Goal: Task Accomplishment & Management: Complete application form

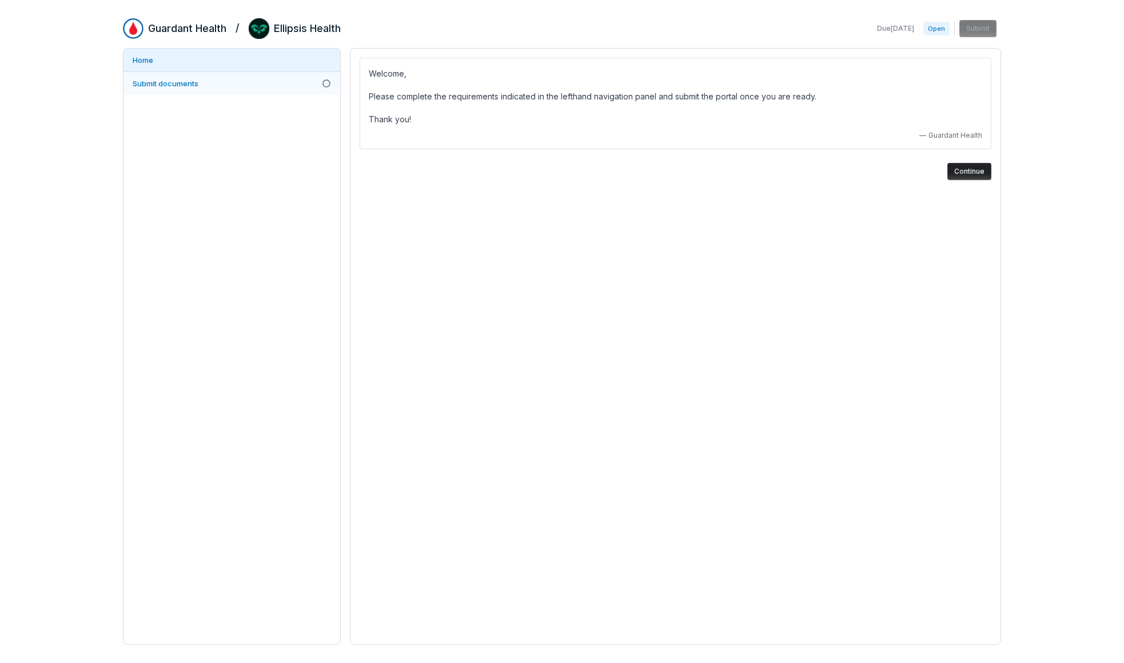
click at [186, 83] on span "Submit documents" at bounding box center [166, 83] width 66 height 9
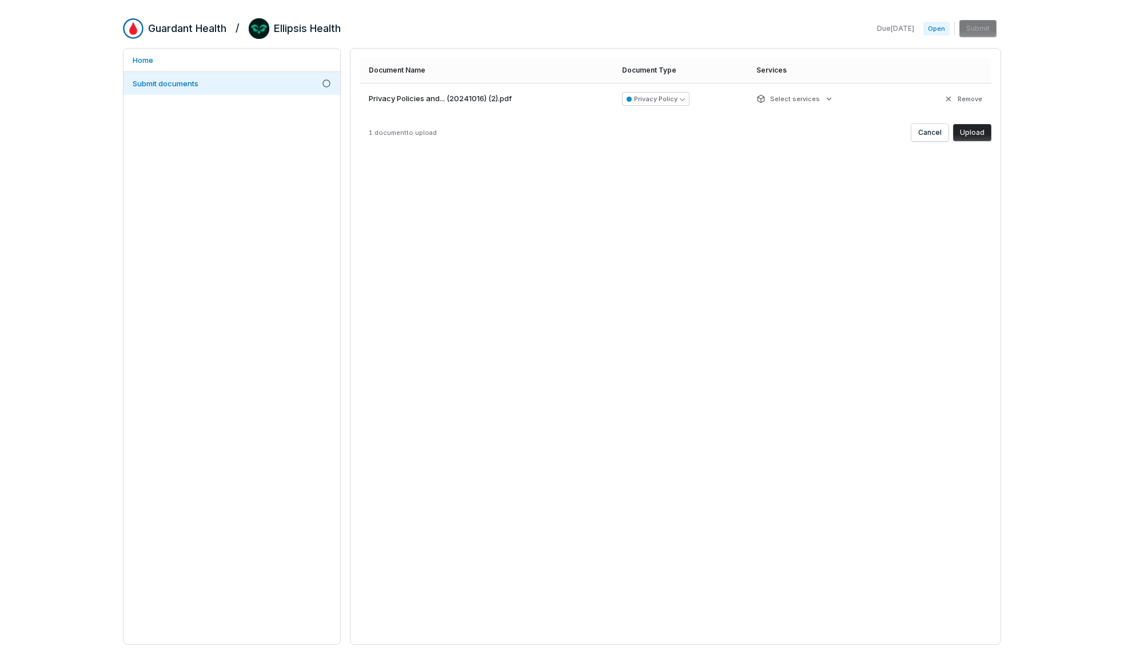
click at [974, 133] on button "Upload" at bounding box center [972, 132] width 38 height 17
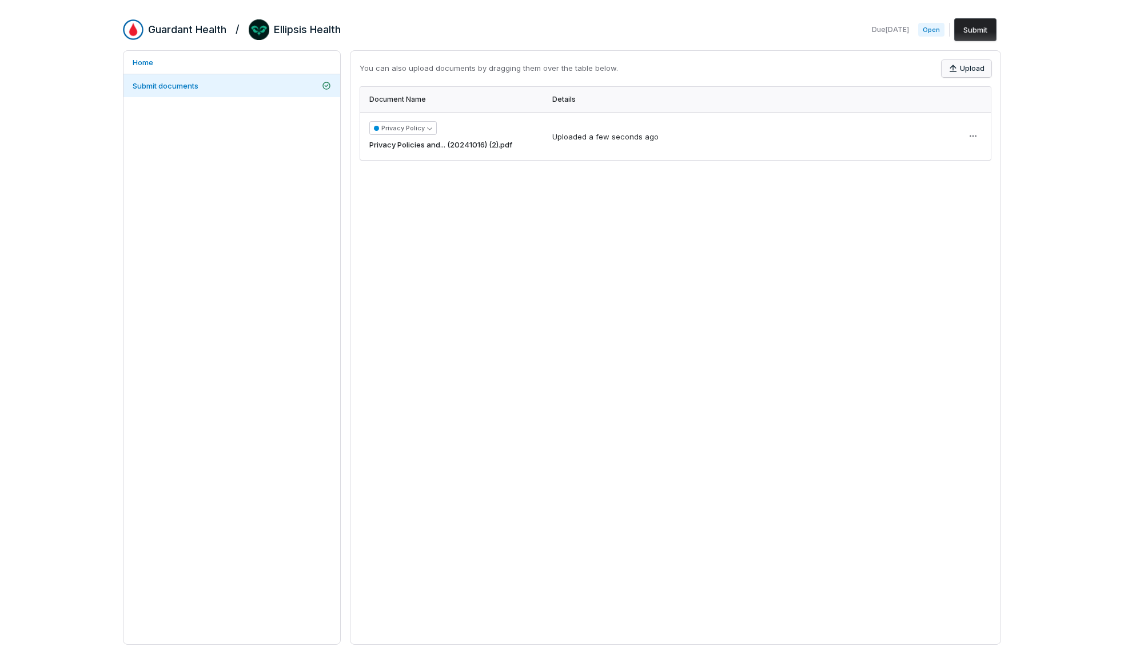
click at [980, 74] on button "Upload" at bounding box center [967, 68] width 50 height 17
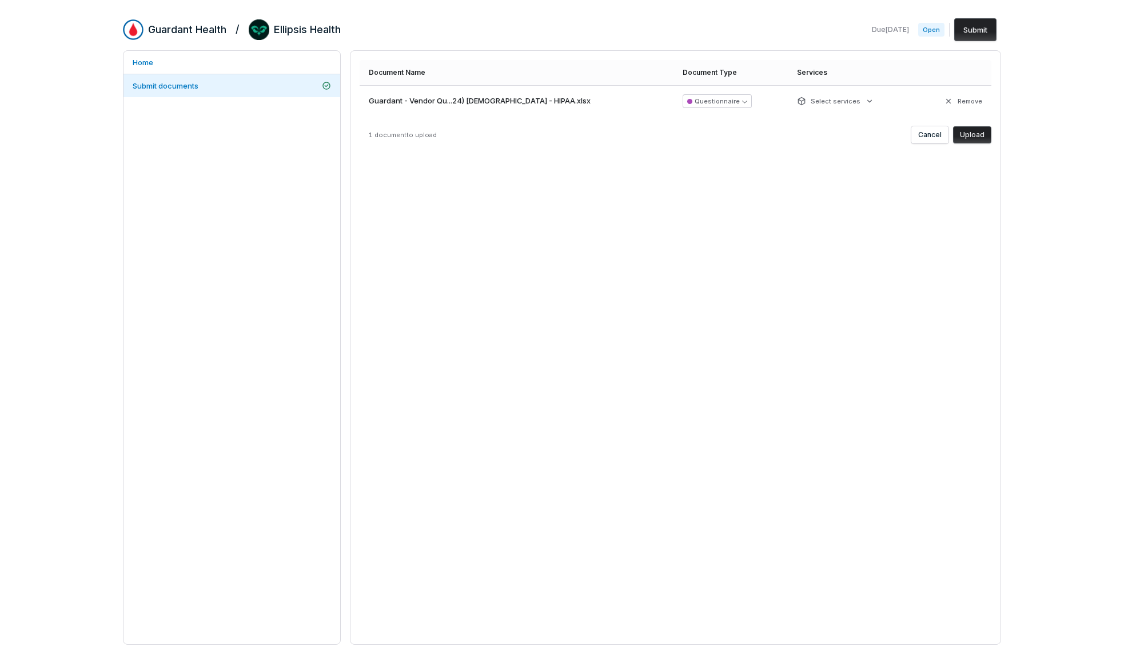
click at [974, 132] on button "Upload" at bounding box center [972, 134] width 38 height 17
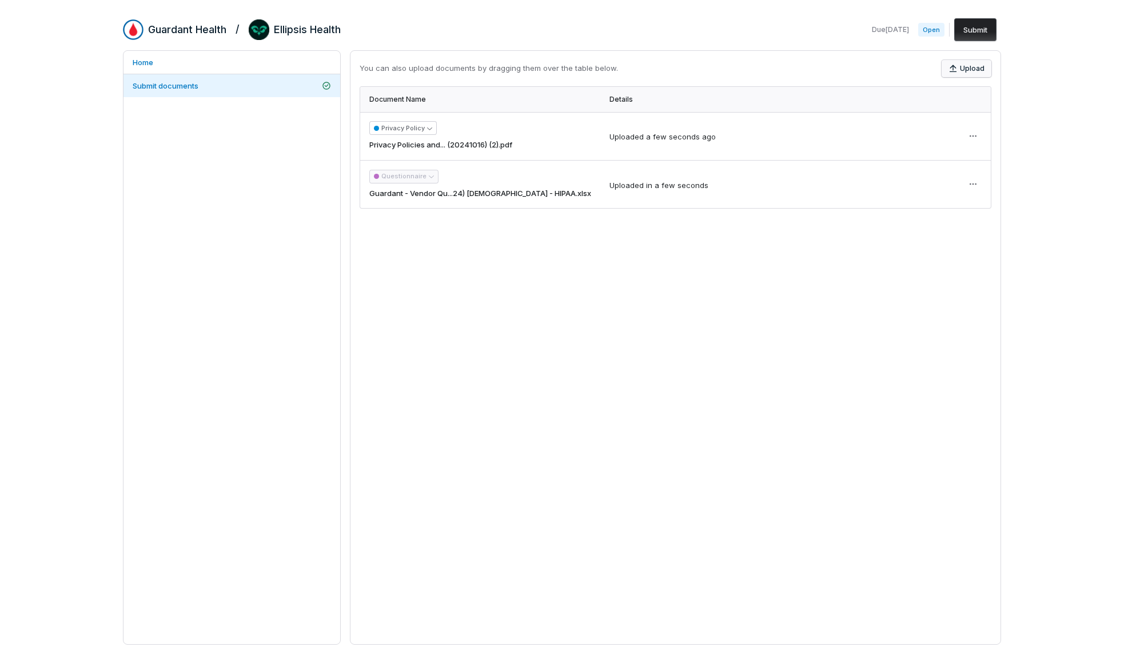
click at [968, 69] on button "Upload" at bounding box center [967, 68] width 50 height 17
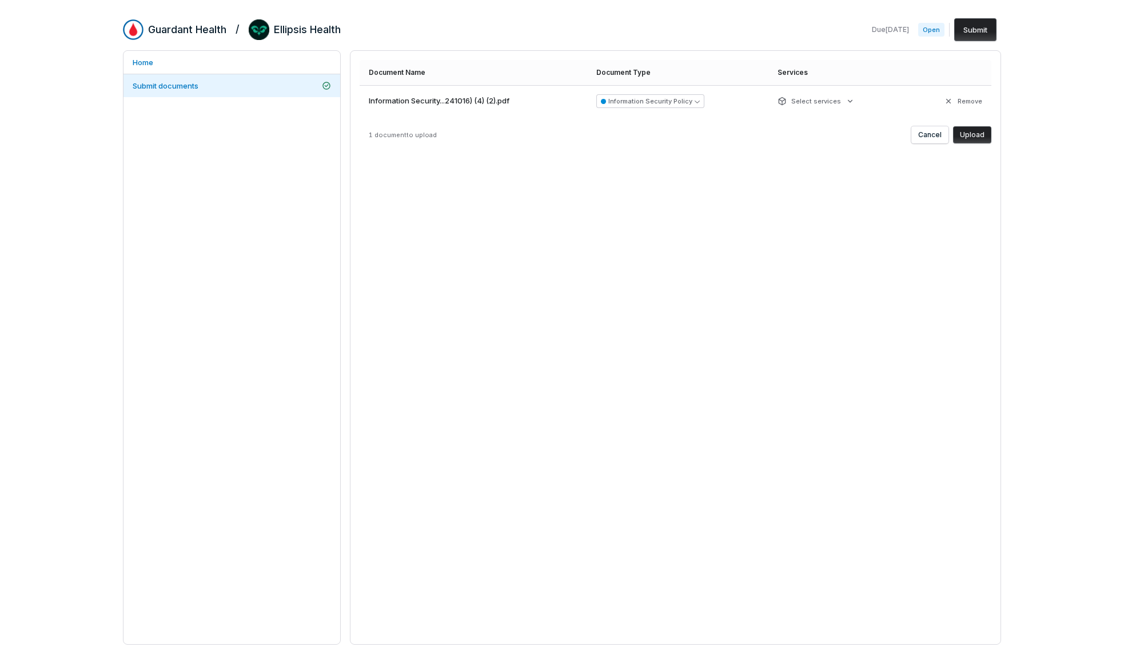
click at [973, 133] on button "Upload" at bounding box center [972, 134] width 38 height 17
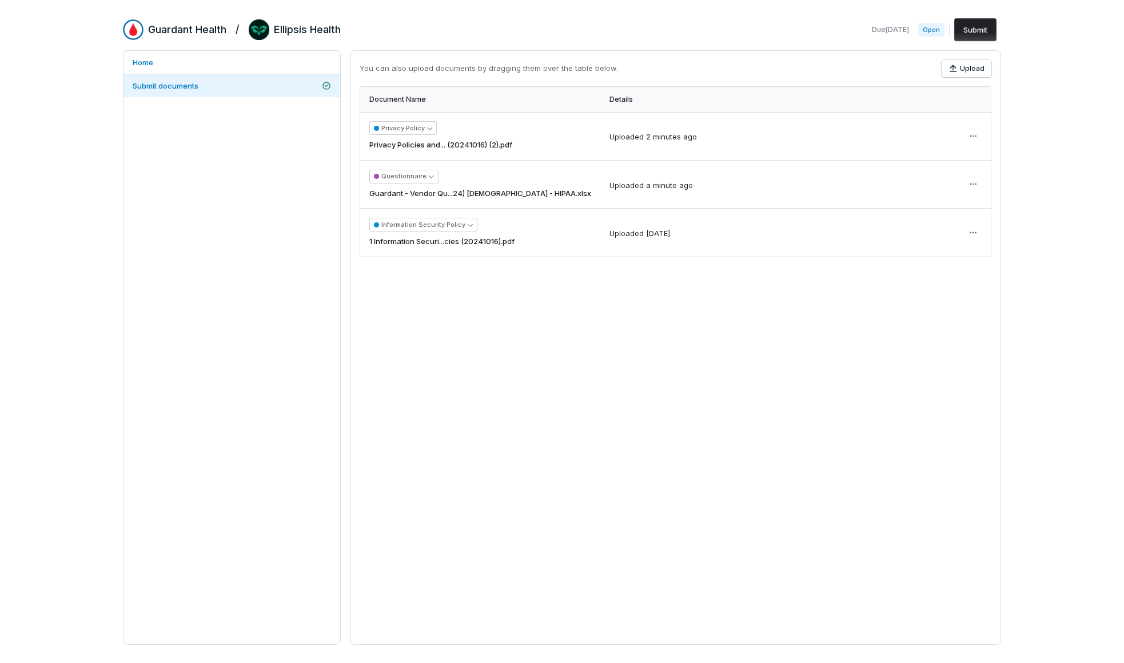
click at [974, 33] on button "Submit" at bounding box center [975, 29] width 42 height 23
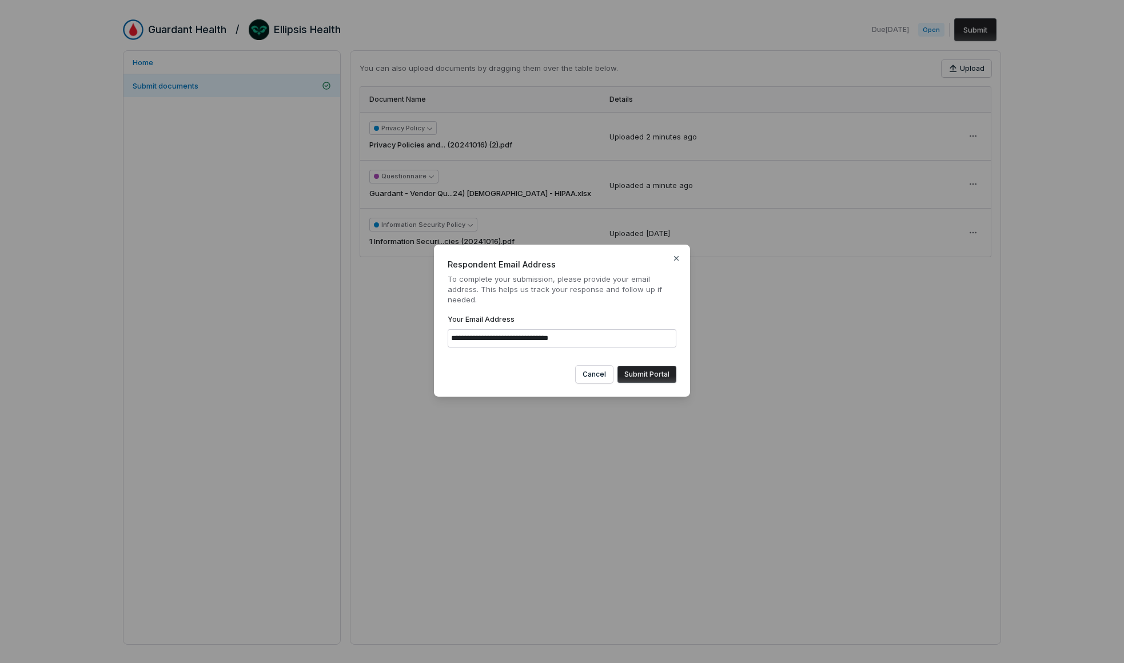
type input "**********"
click at [655, 374] on button "Submit Portal" at bounding box center [646, 374] width 59 height 17
